Goal: Check status: Check status

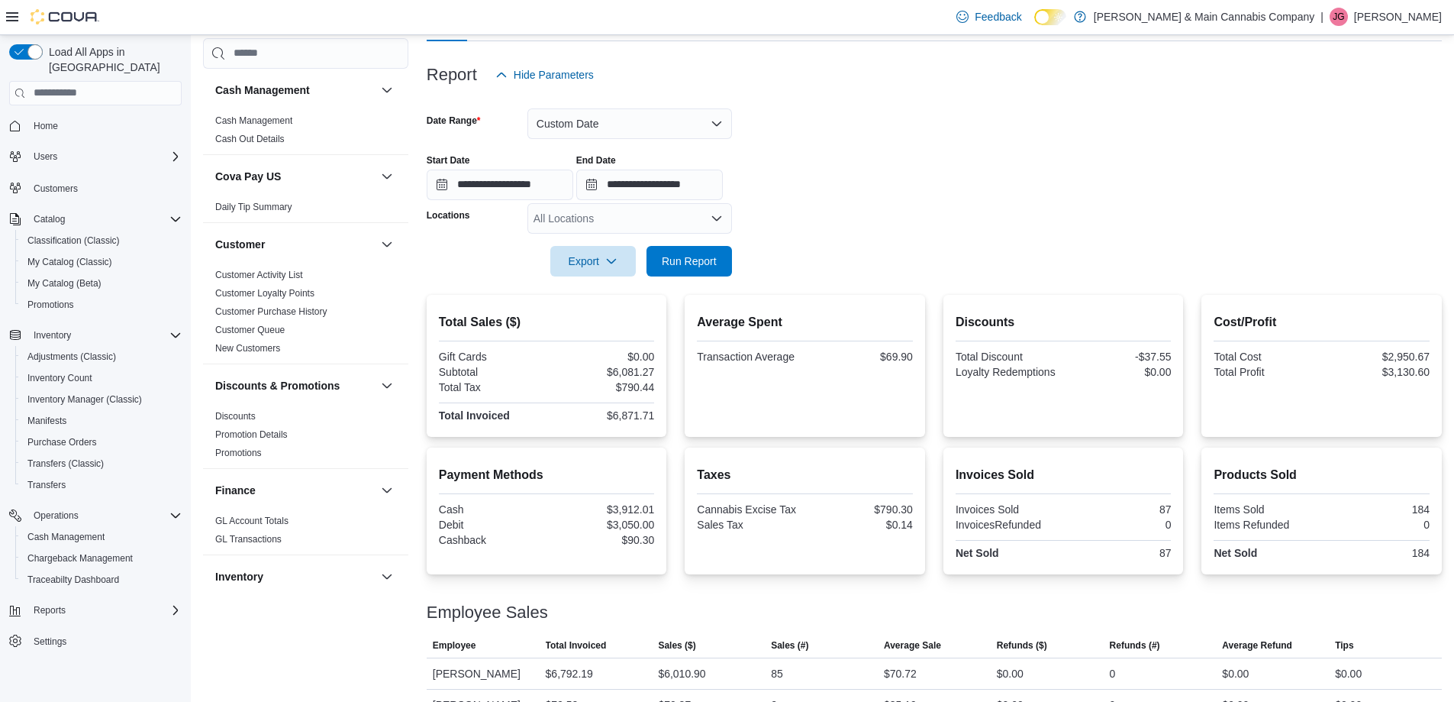
scroll to position [776, 0]
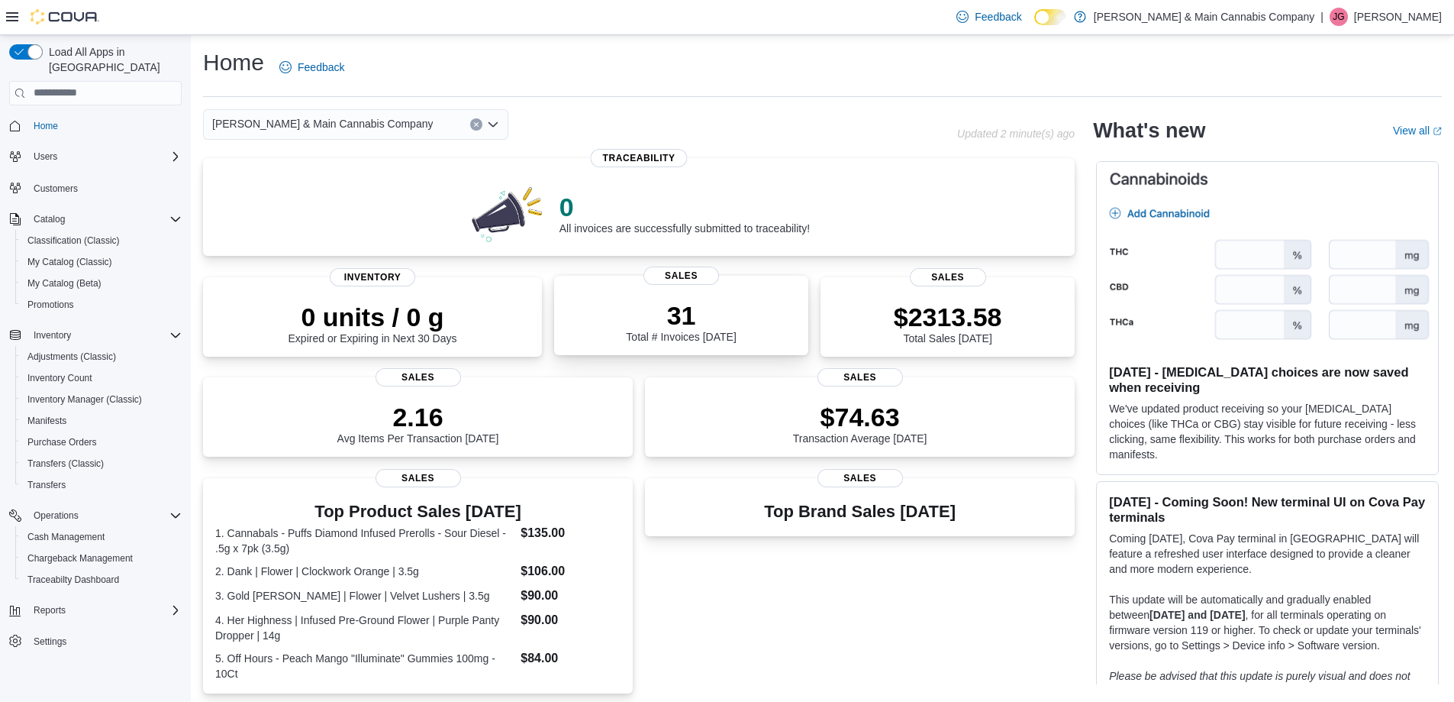
click at [746, 324] on div "31 Total # Invoices [DATE]" at bounding box center [681, 318] width 230 height 49
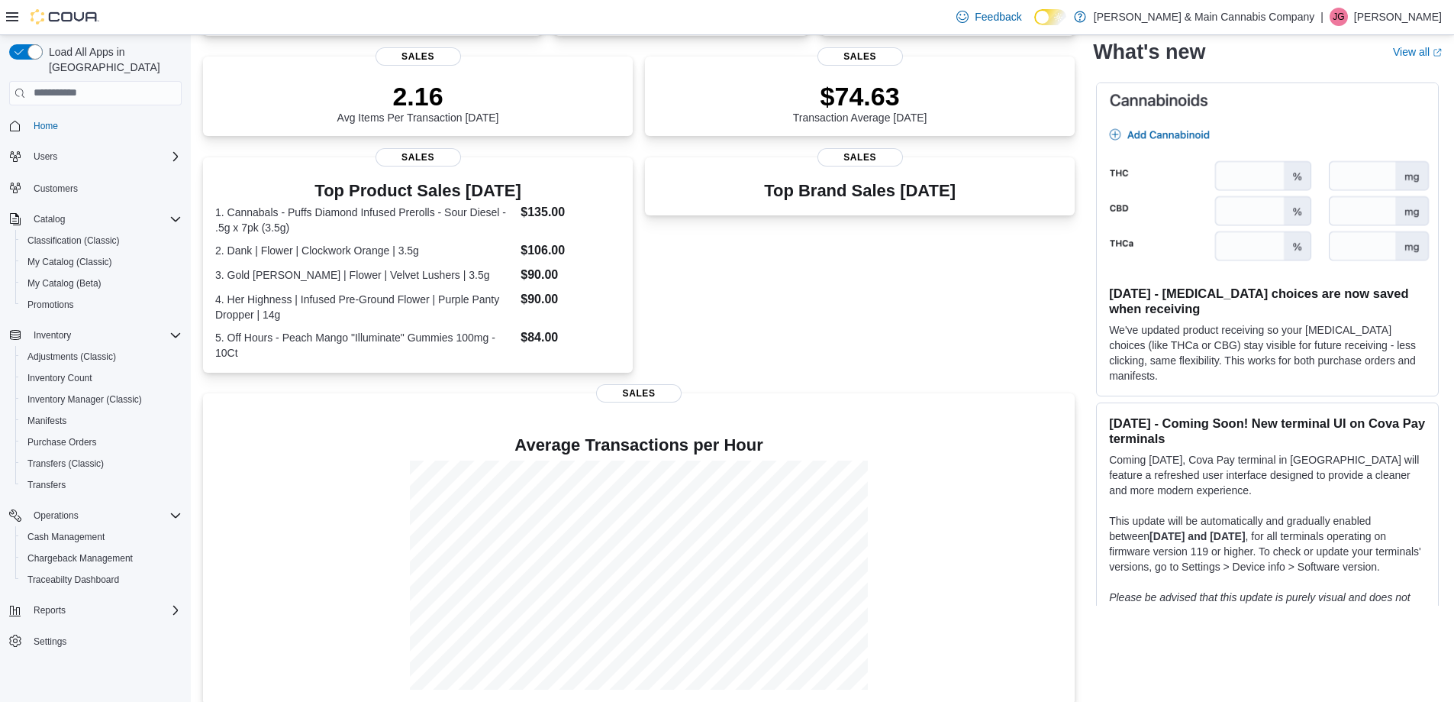
scroll to position [322, 0]
